Goal: Transaction & Acquisition: Purchase product/service

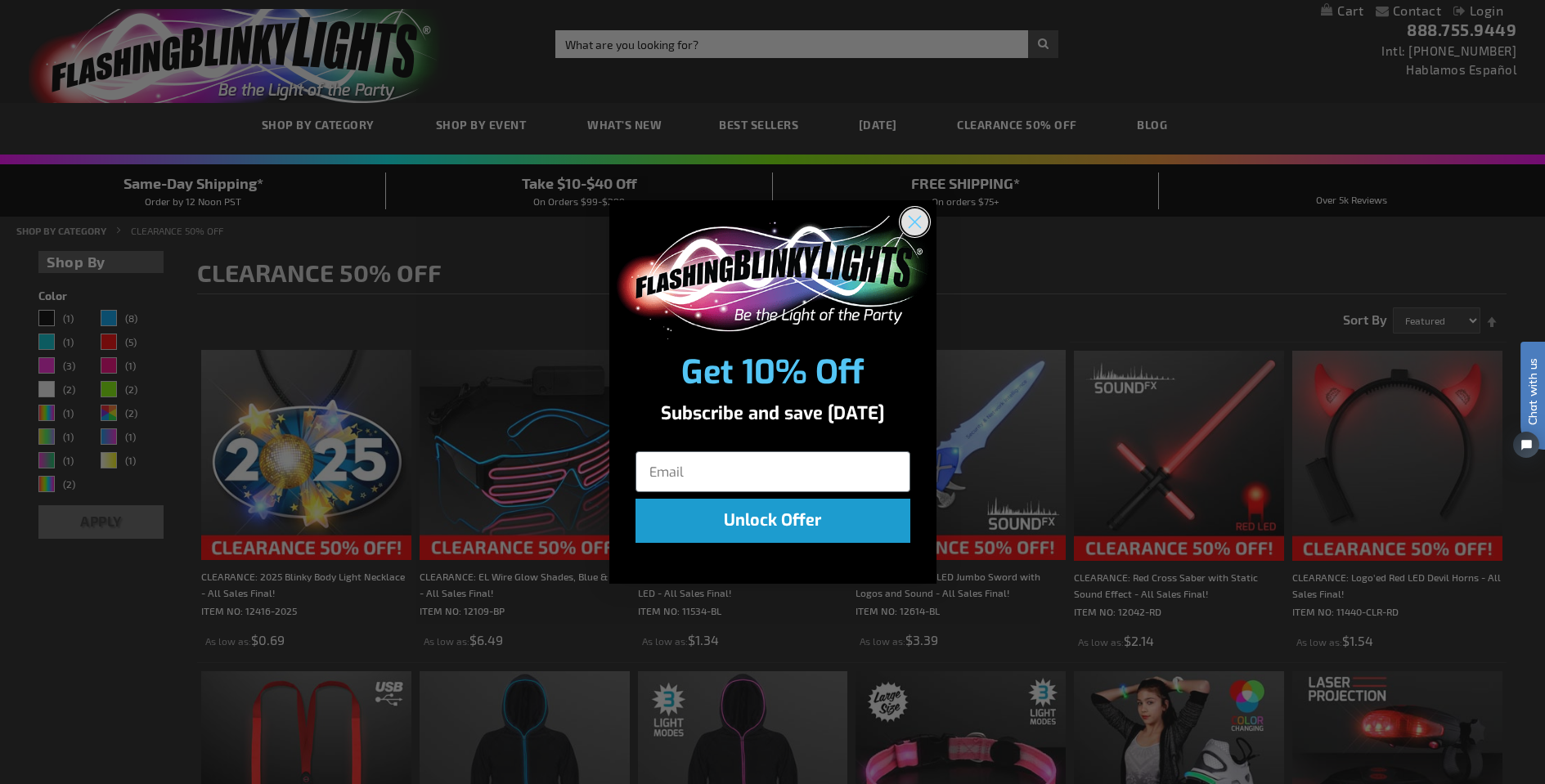
click at [914, 225] on circle "Close dialog" at bounding box center [913, 222] width 27 height 27
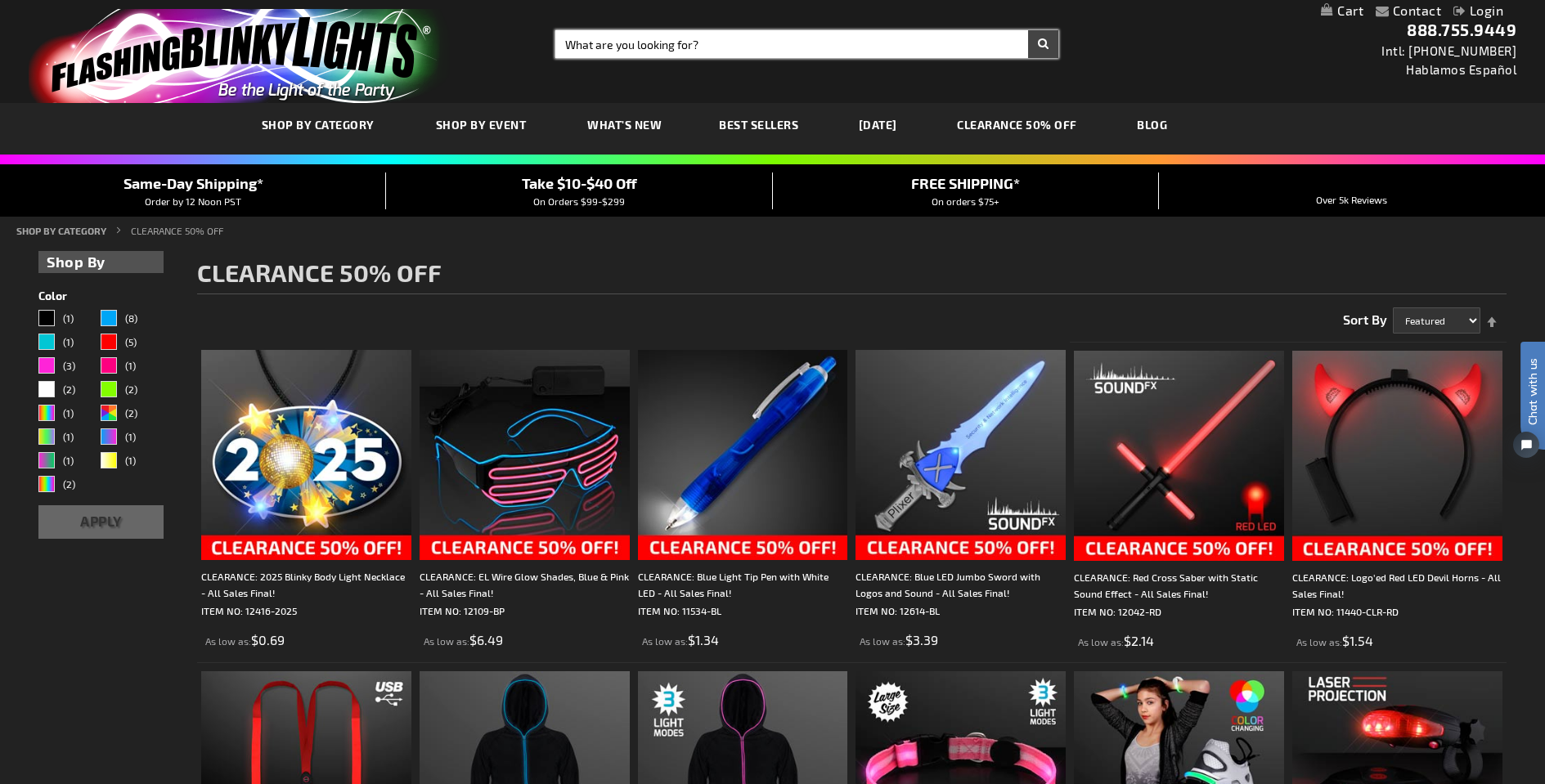
click at [681, 44] on input "Search" at bounding box center [807, 45] width 503 height 28
type input "helper"
click at [1042, 44] on button "Search" at bounding box center [1042, 45] width 31 height 28
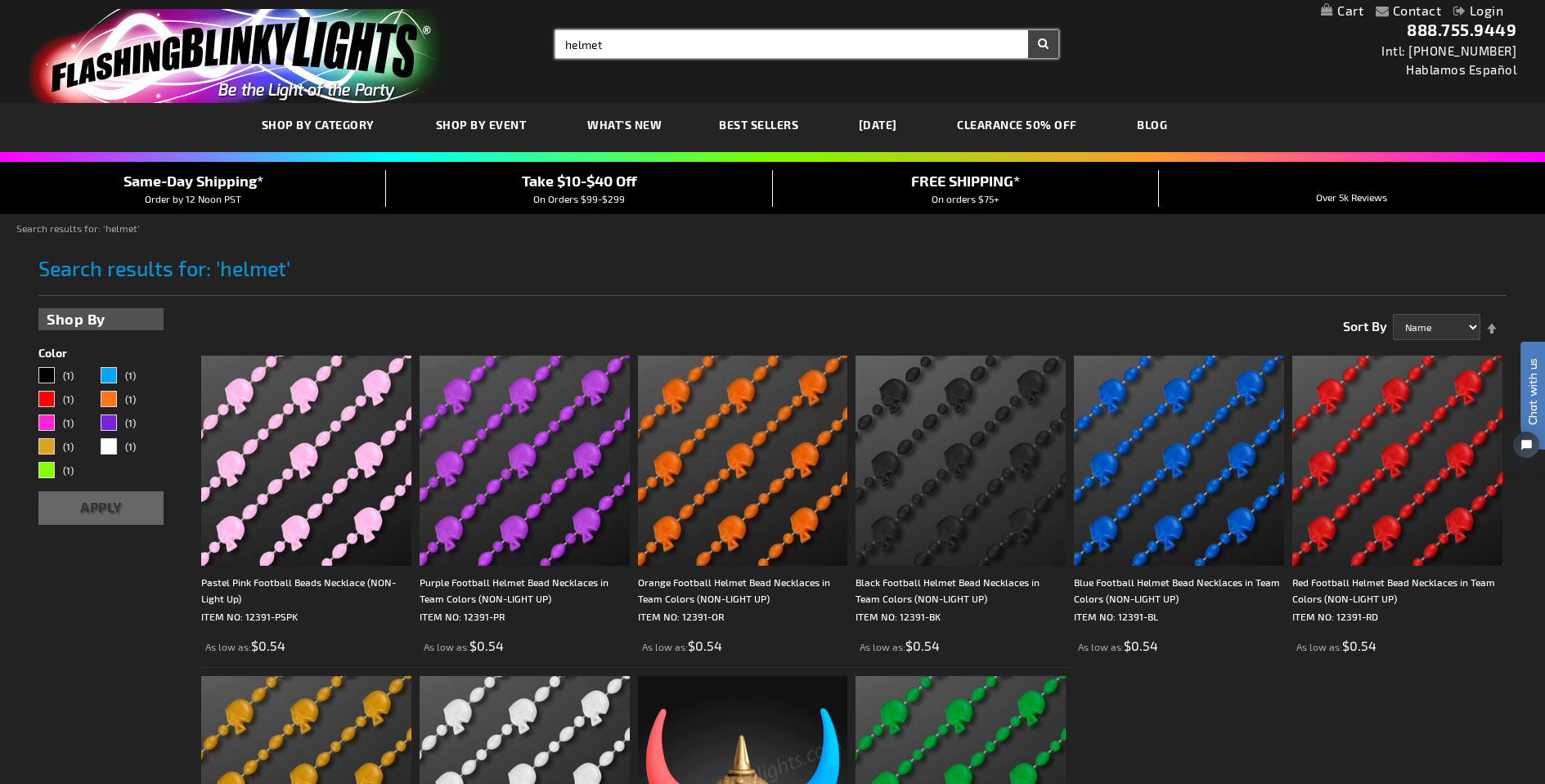
type input "helmet"
drag, startPoint x: 760, startPoint y: 42, endPoint x: 599, endPoint y: 33, distance: 161.3
click at [599, 33] on input "helmet" at bounding box center [807, 45] width 503 height 28
type input "help"
click at [1042, 44] on button "Search" at bounding box center [1042, 45] width 31 height 28
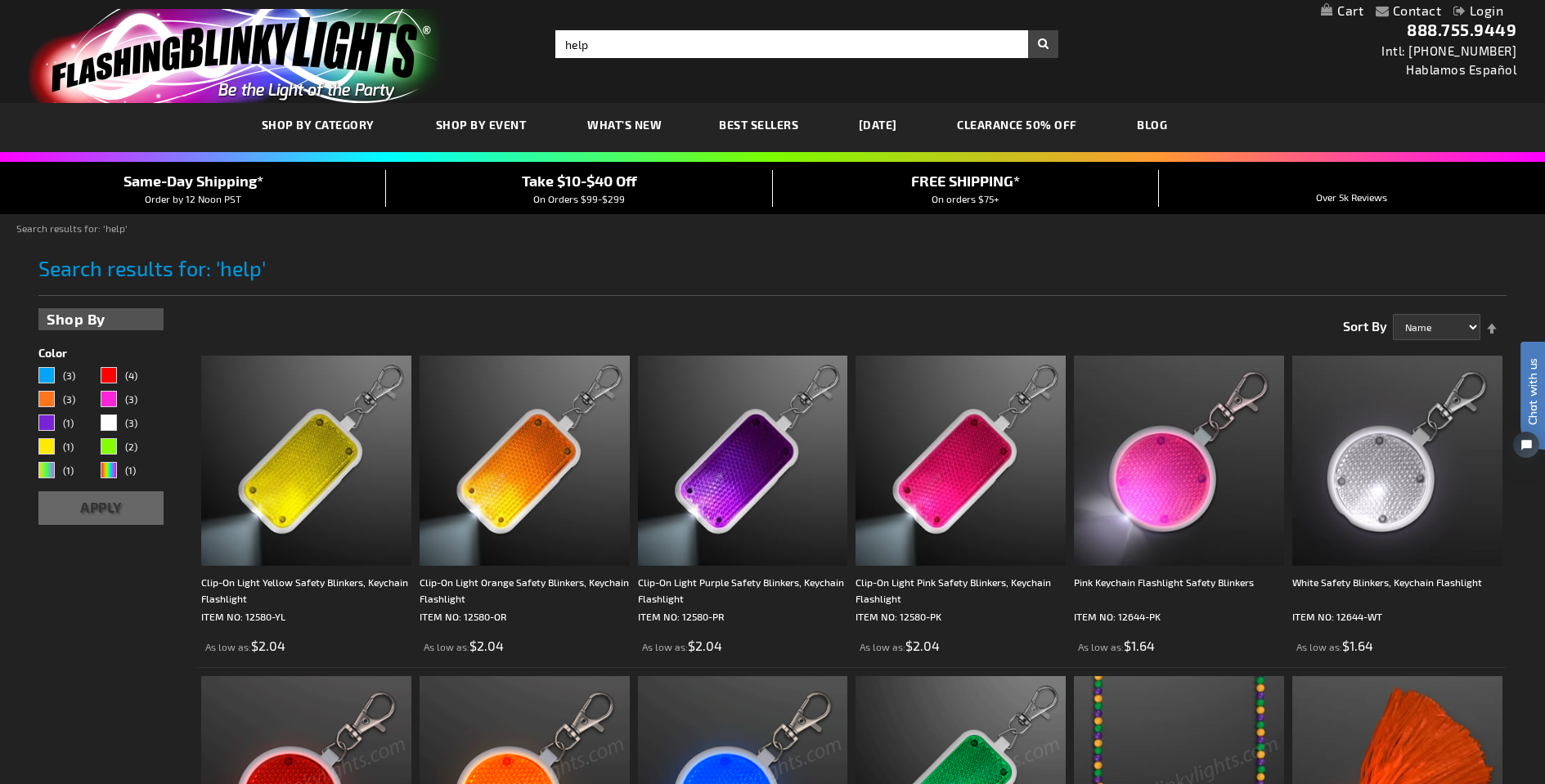
click at [666, 29] on div "Toggle Nav Search Search help × Search 888.755.9449 Intl: 818-753-8303 Hablamos…" at bounding box center [772, 51] width 1545 height 103
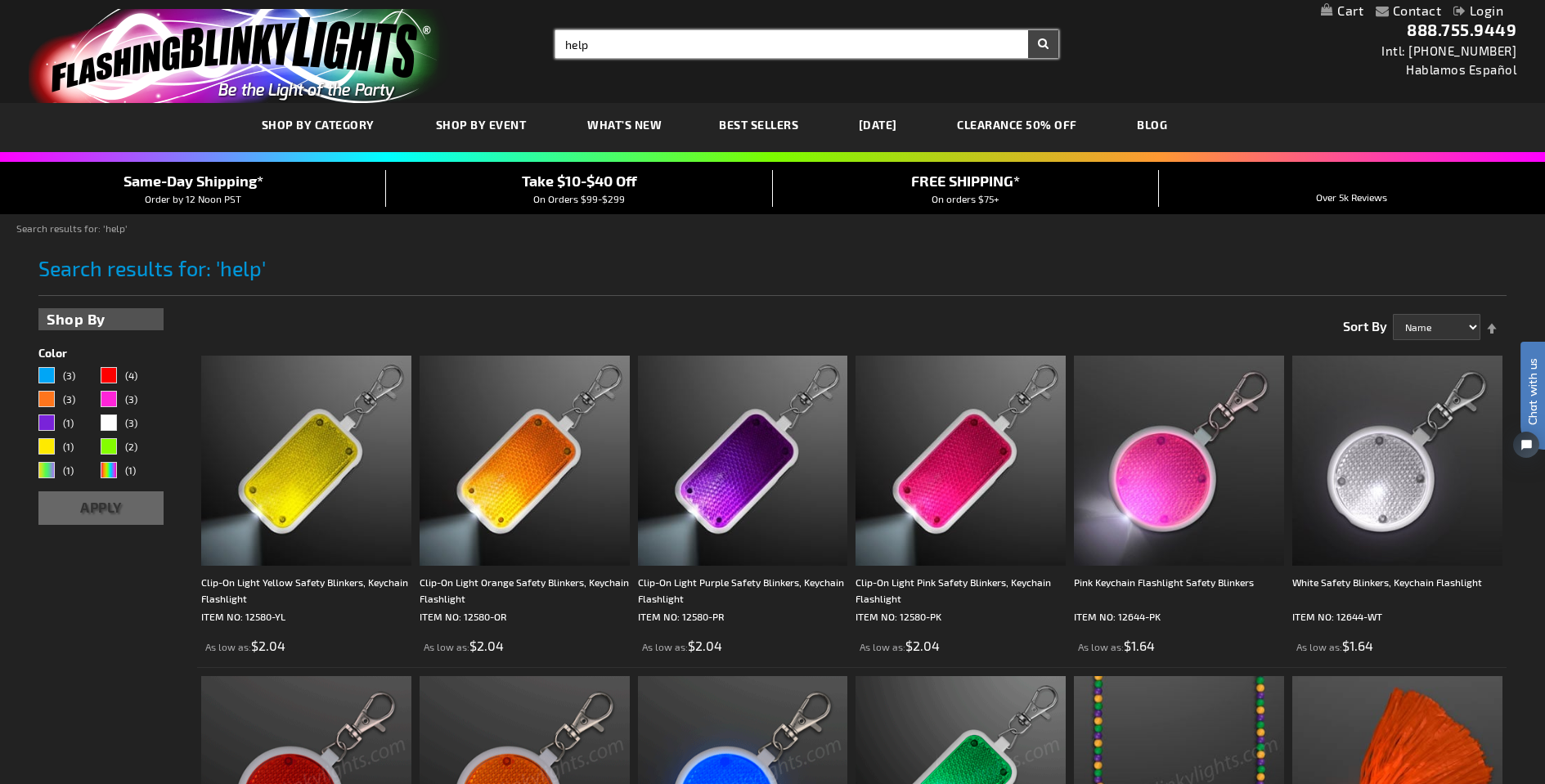
click at [667, 43] on input "help" at bounding box center [807, 45] width 503 height 28
type input "h"
type input "v"
type input "volunteer"
click at [1042, 44] on button "Search" at bounding box center [1042, 45] width 31 height 28
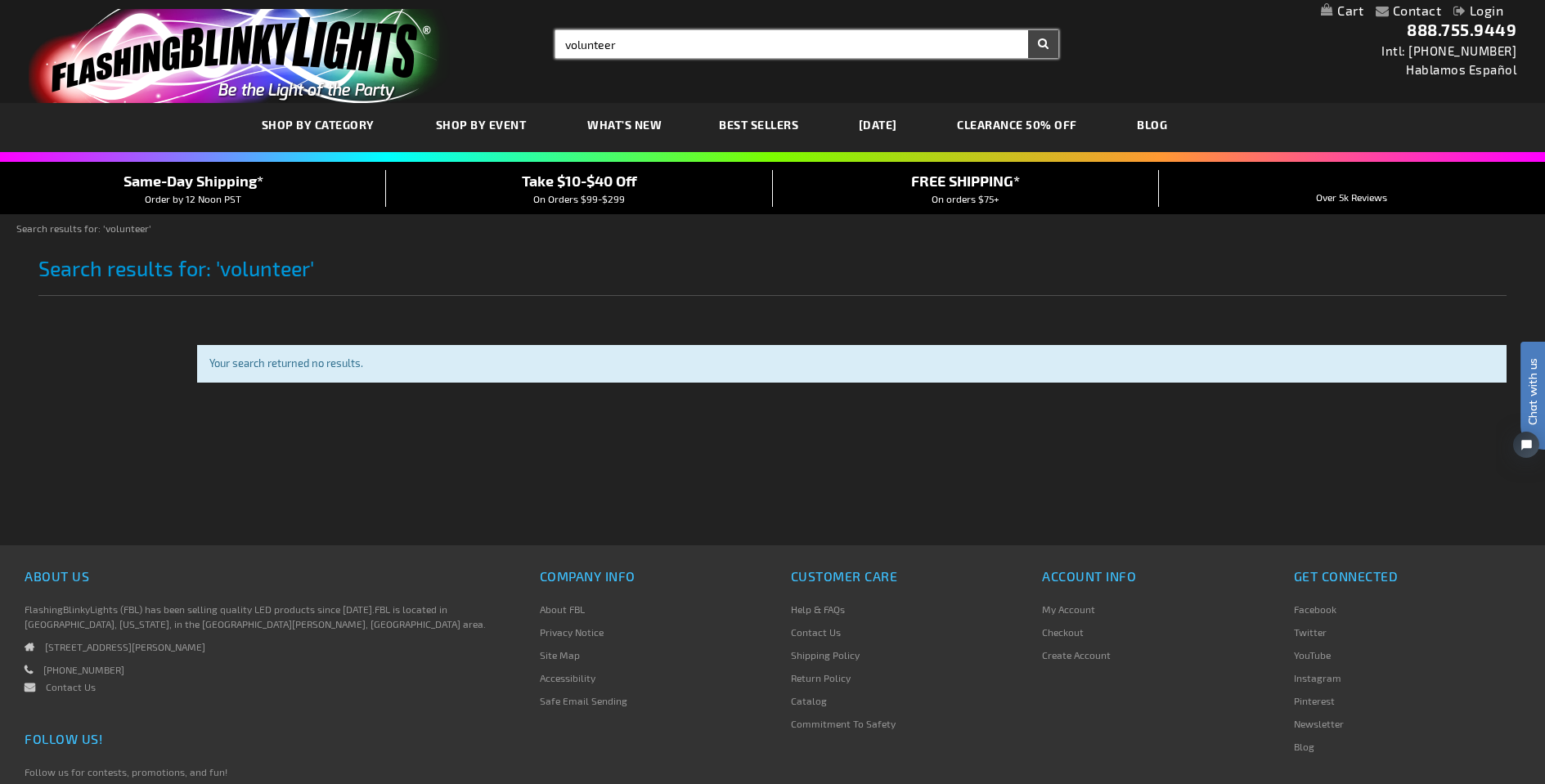
drag, startPoint x: 643, startPoint y: 47, endPoint x: 568, endPoint y: 45, distance: 75.0
click at [568, 45] on input "volunteer" at bounding box center [807, 45] width 503 height 28
type input "v"
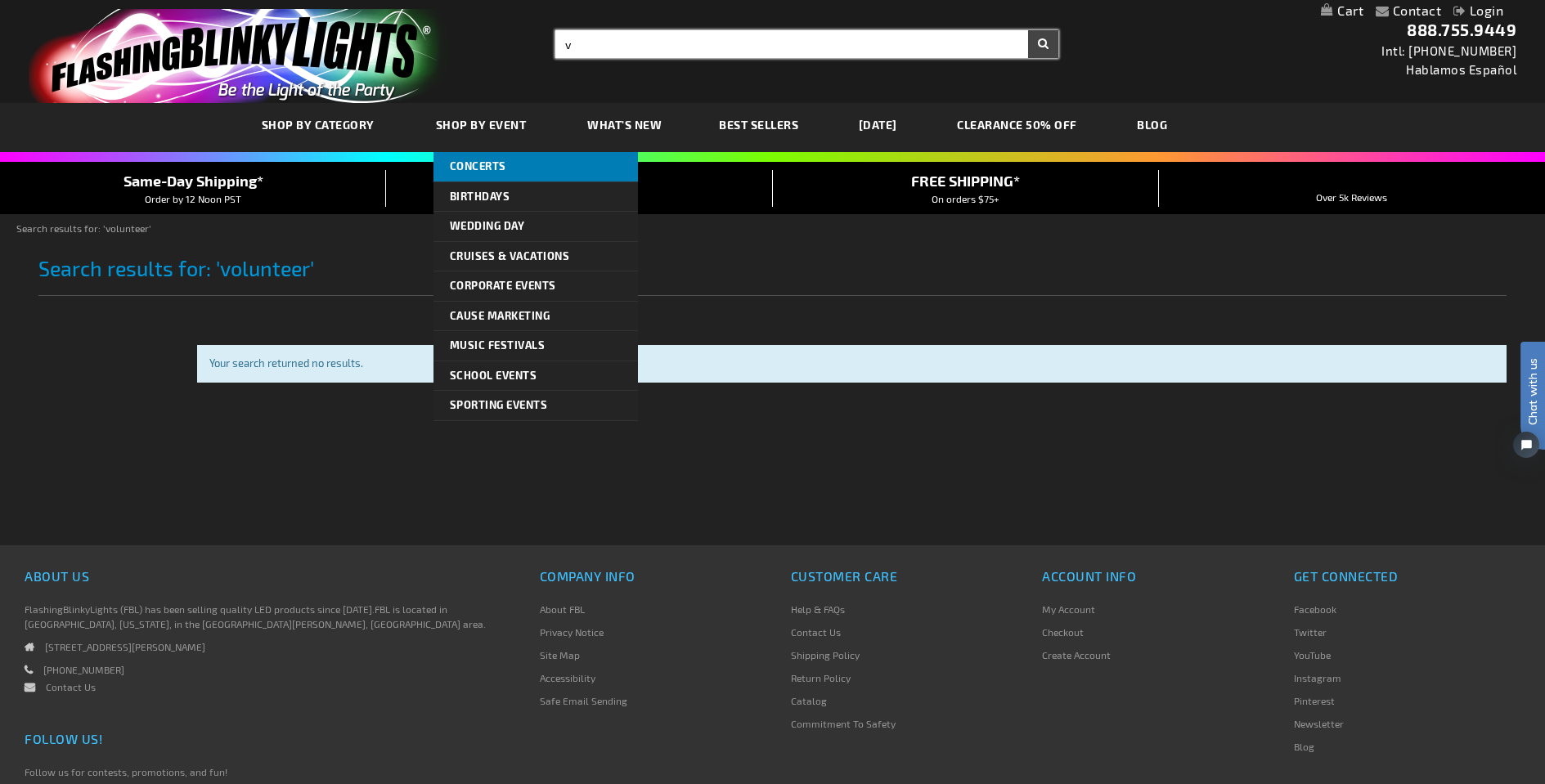
click at [498, 159] on link "Concerts" at bounding box center [535, 167] width 205 height 30
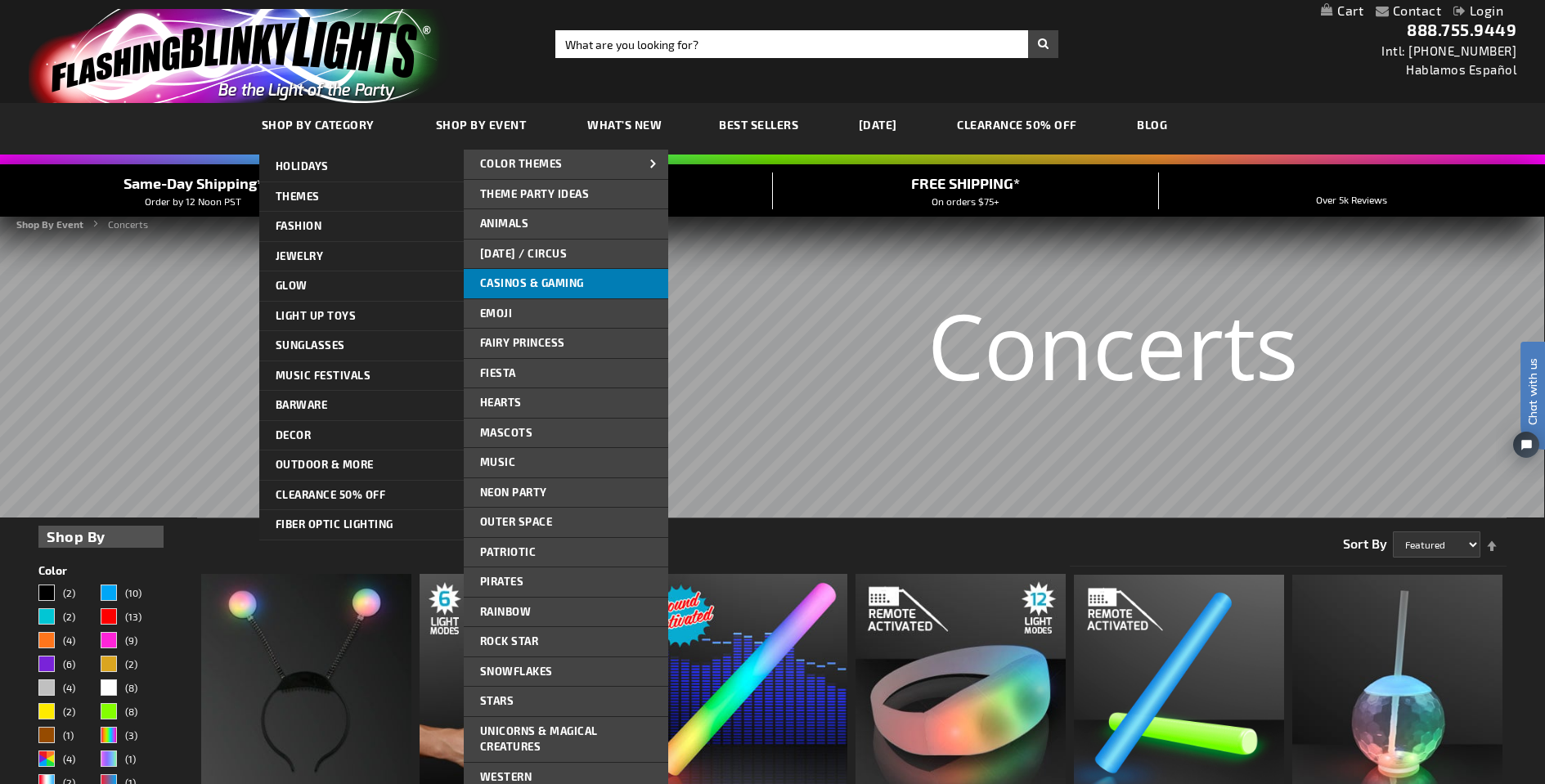
click at [578, 277] on span "Casinos & Gaming" at bounding box center [532, 283] width 103 height 13
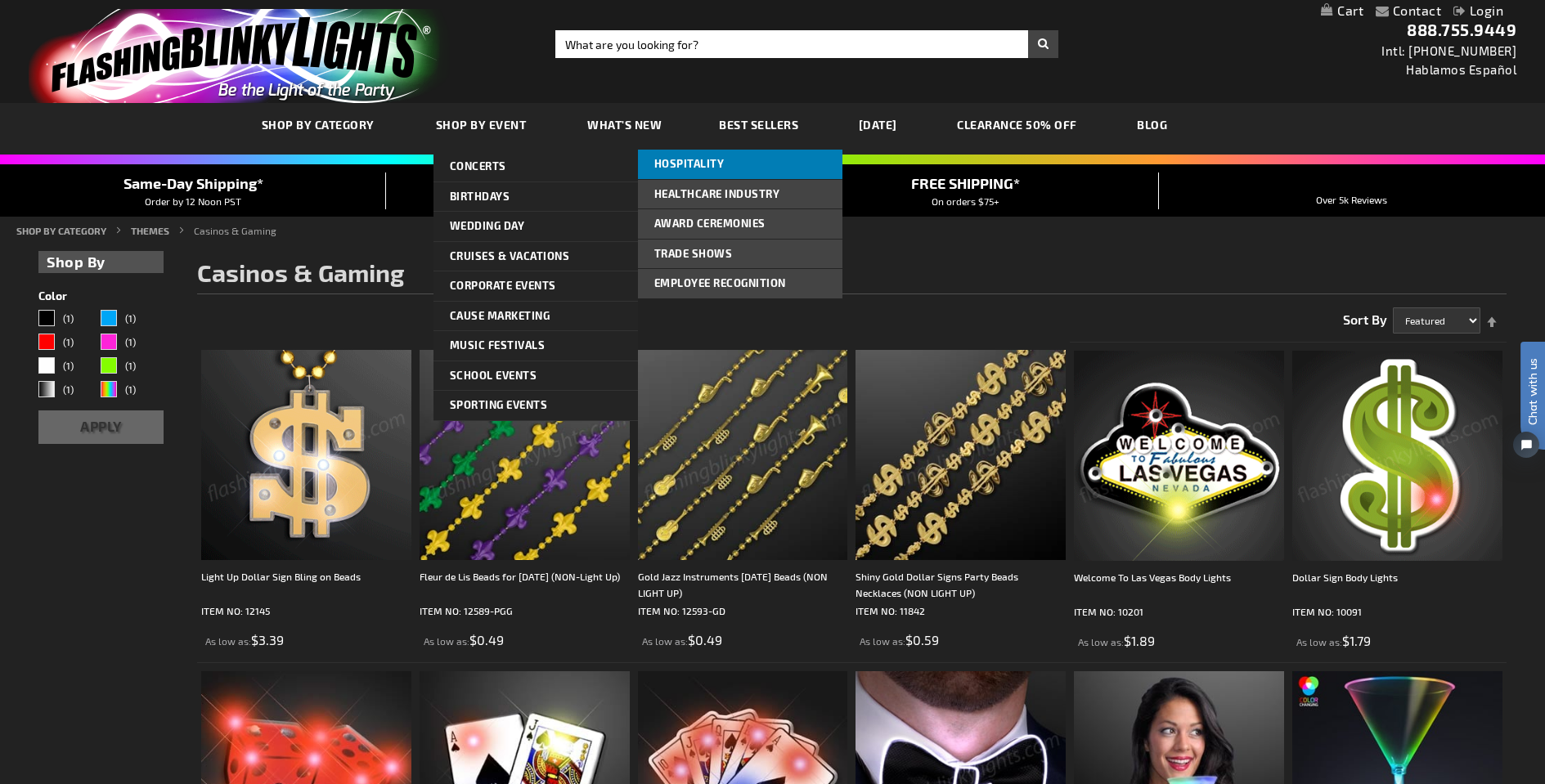
click at [734, 154] on link "Hospitality" at bounding box center [739, 165] width 205 height 30
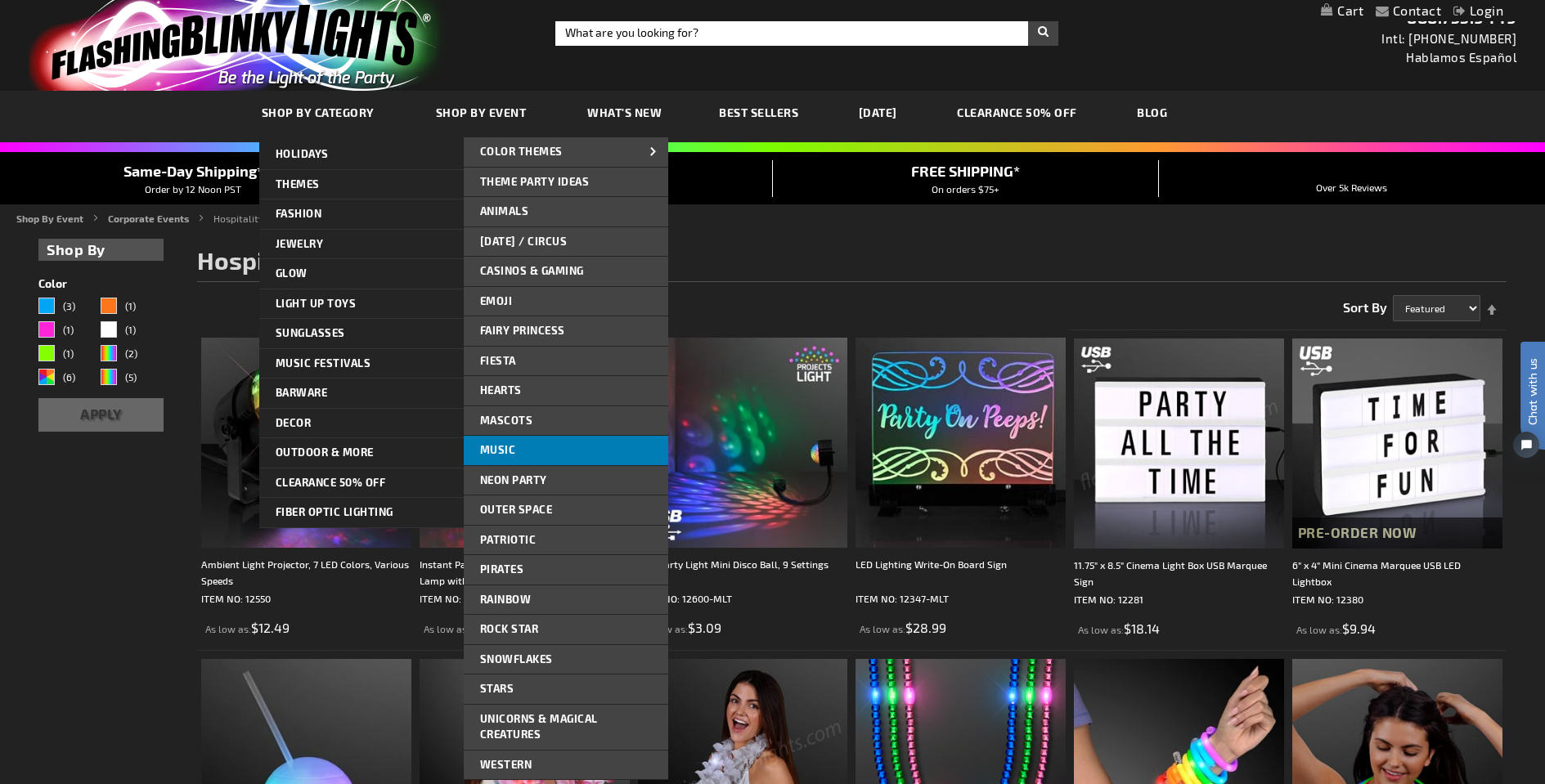
scroll to position [74, 0]
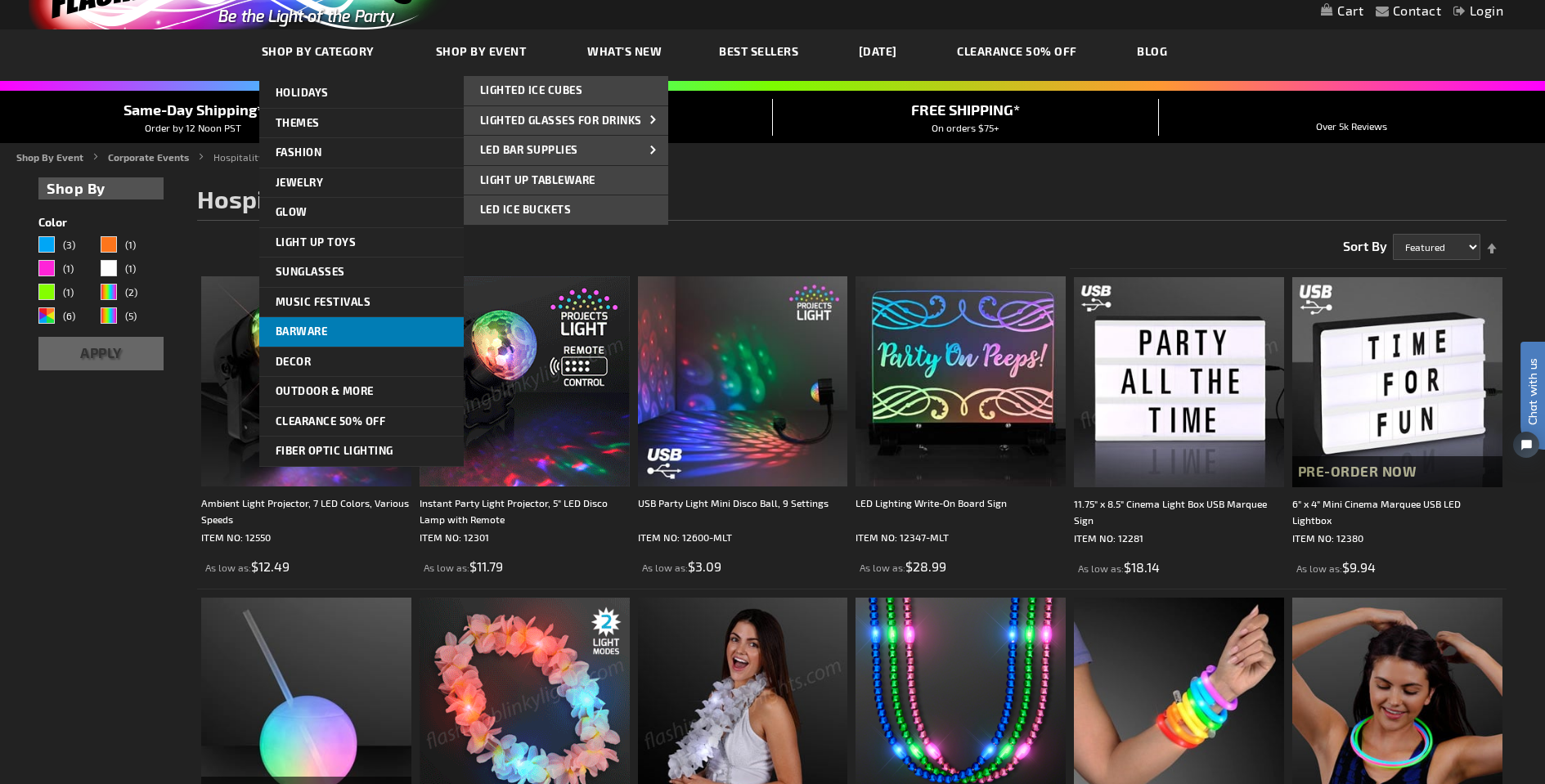
click at [363, 329] on link "Barware" at bounding box center [361, 332] width 205 height 30
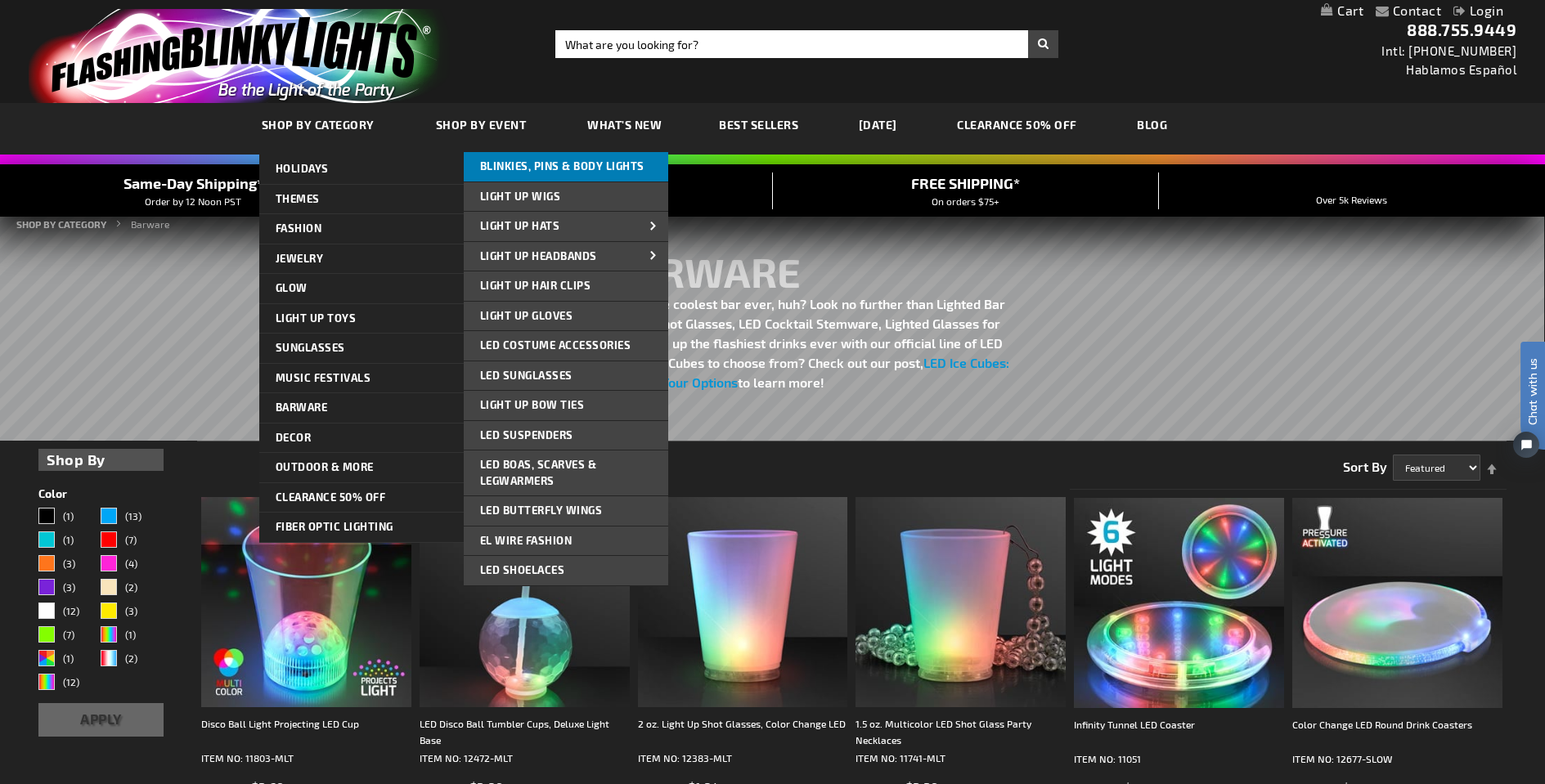
click at [585, 169] on span "Blinkies, Pins & Body Lights" at bounding box center [562, 166] width 165 height 13
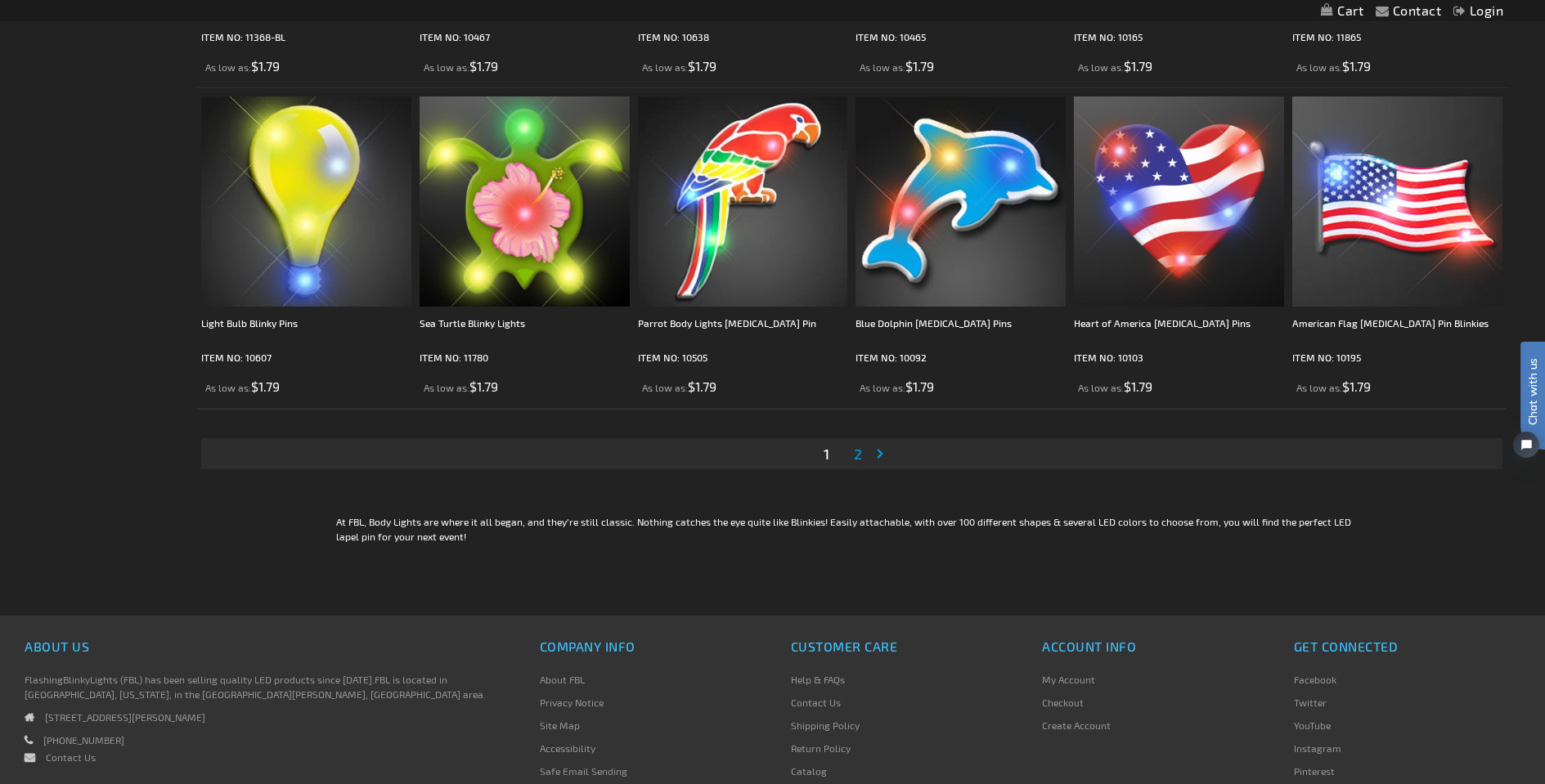
scroll to position [3238, 0]
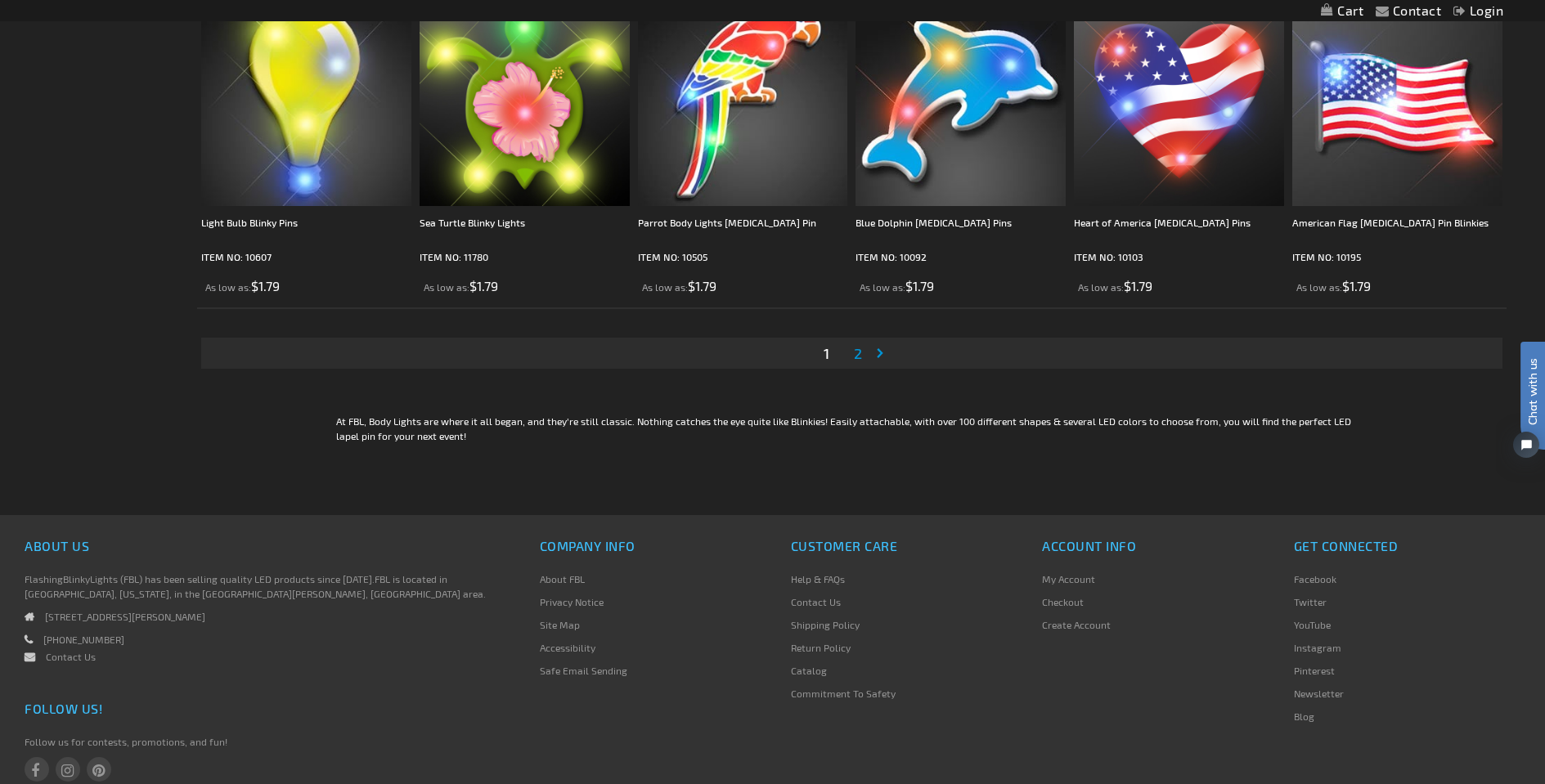
click at [857, 354] on span "2" at bounding box center [858, 354] width 8 height 18
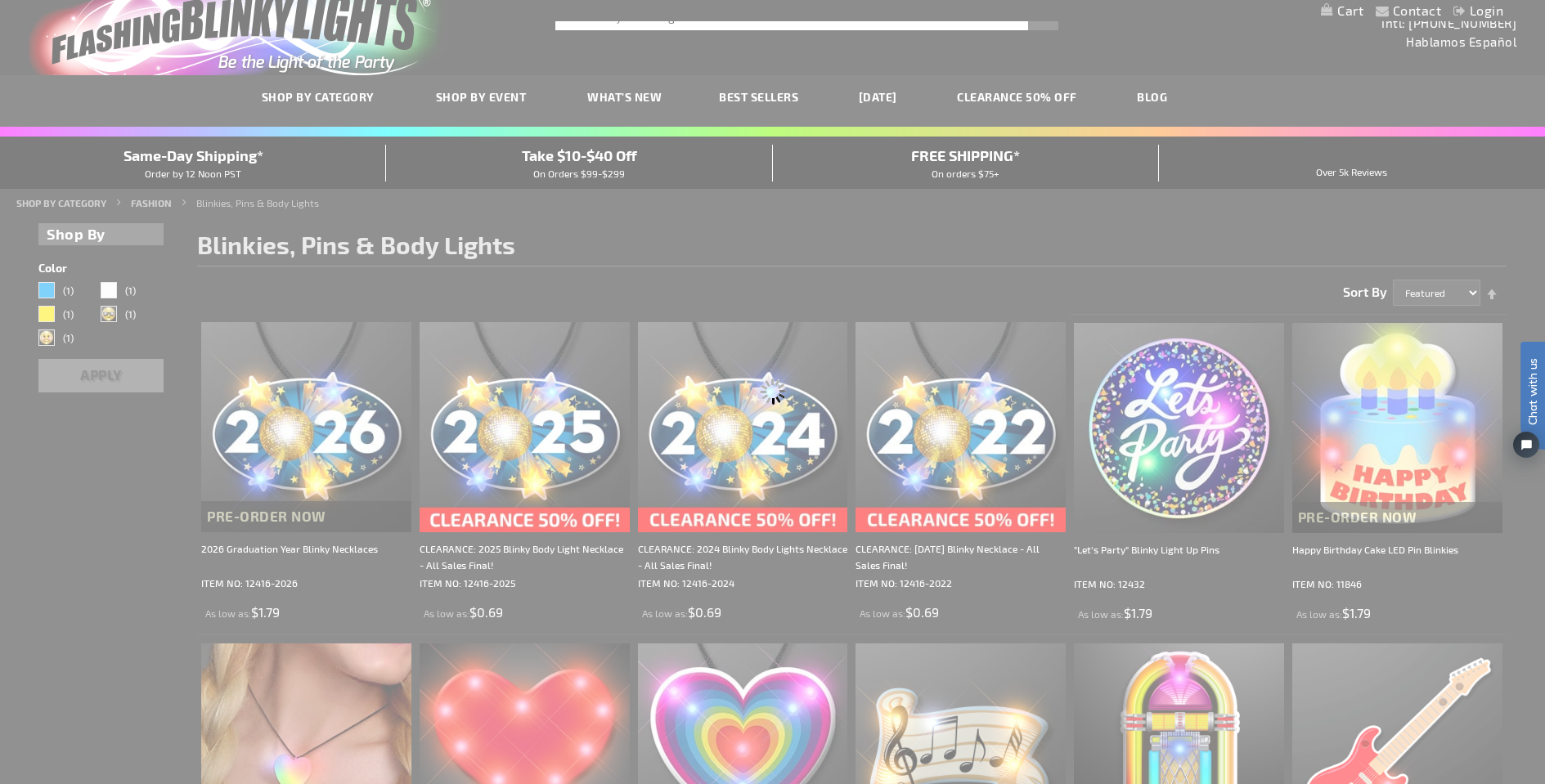
scroll to position [0, 0]
